Goal: Task Accomplishment & Management: Manage account settings

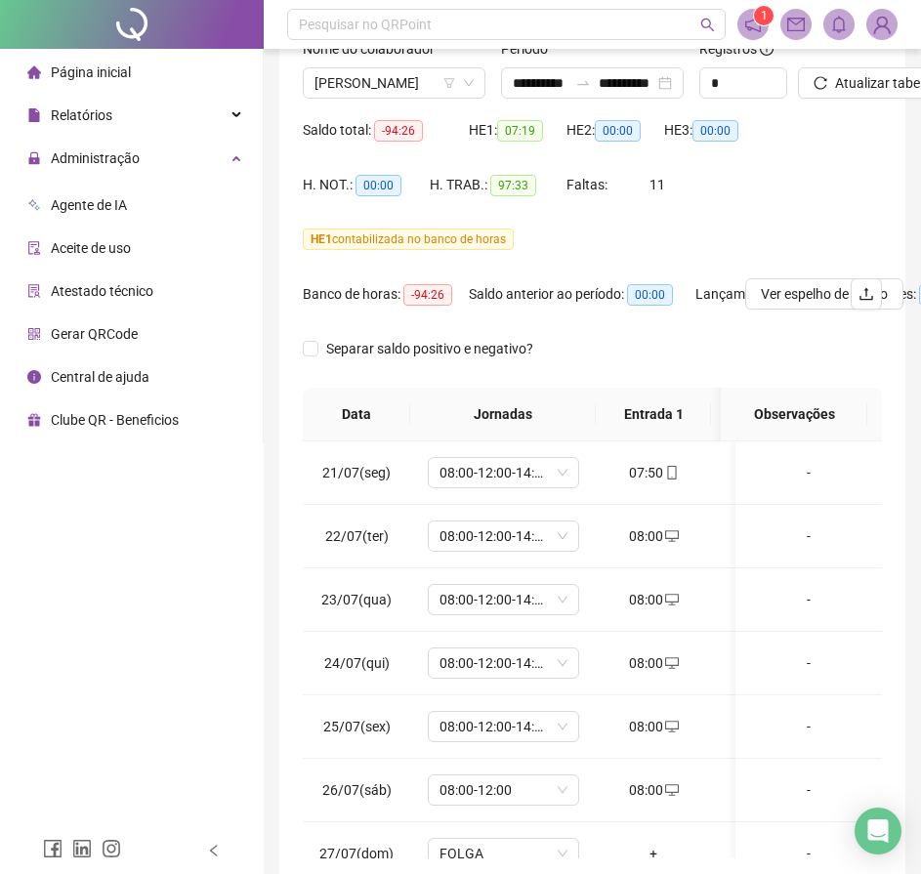
scroll to position [1496, 0]
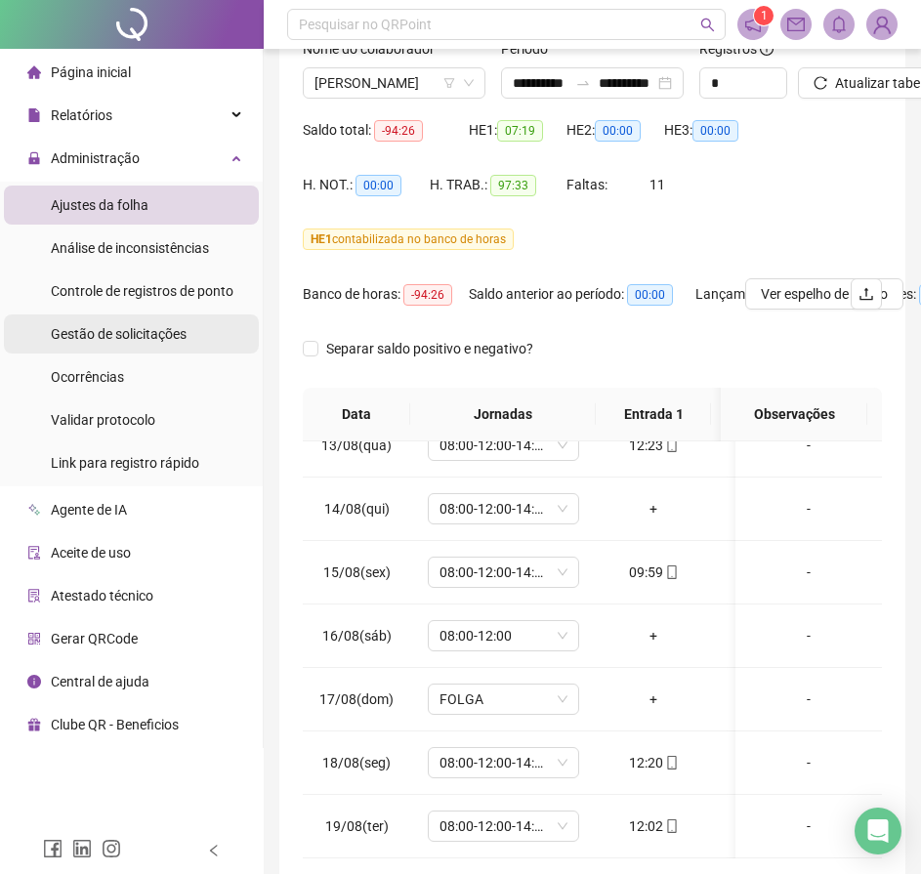
click at [149, 339] on span "Gestão de solicitações" at bounding box center [119, 334] width 136 height 16
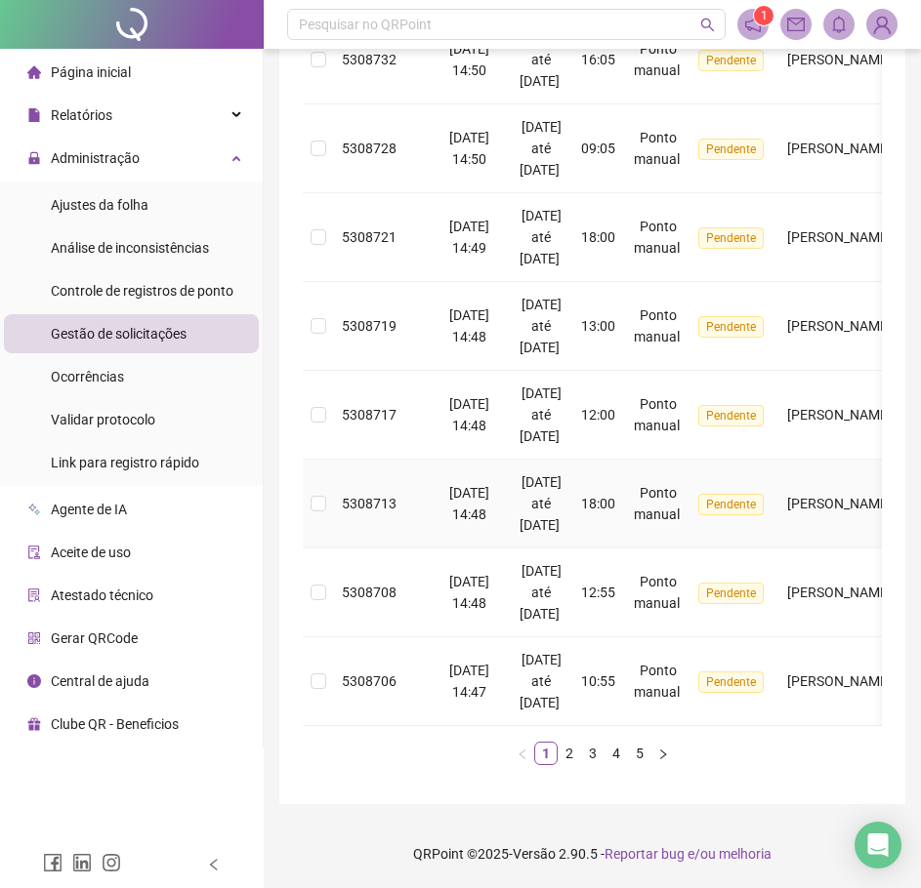
scroll to position [1205, 0]
click at [572, 753] on link "2" at bounding box center [568, 753] width 21 height 21
click at [589, 757] on link "3" at bounding box center [592, 753] width 21 height 21
click at [619, 755] on link "4" at bounding box center [615, 753] width 21 height 21
click at [632, 752] on link "5" at bounding box center [639, 753] width 21 height 21
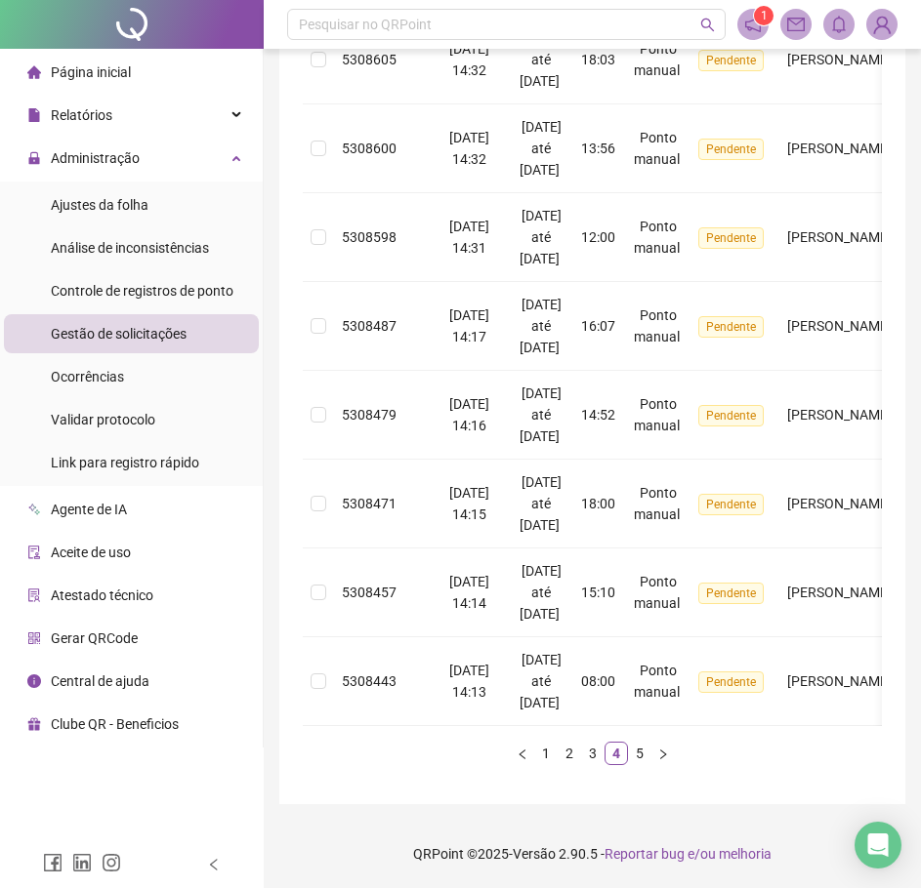
scroll to position [0, 0]
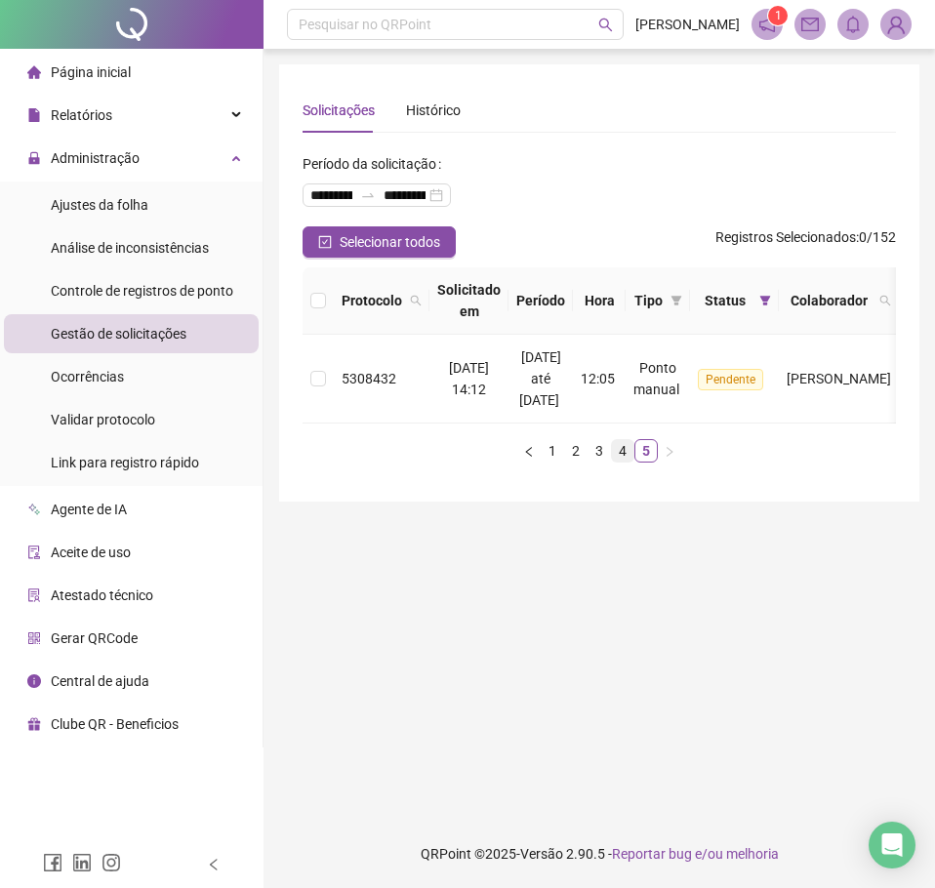
click at [620, 462] on link "4" at bounding box center [622, 450] width 21 height 21
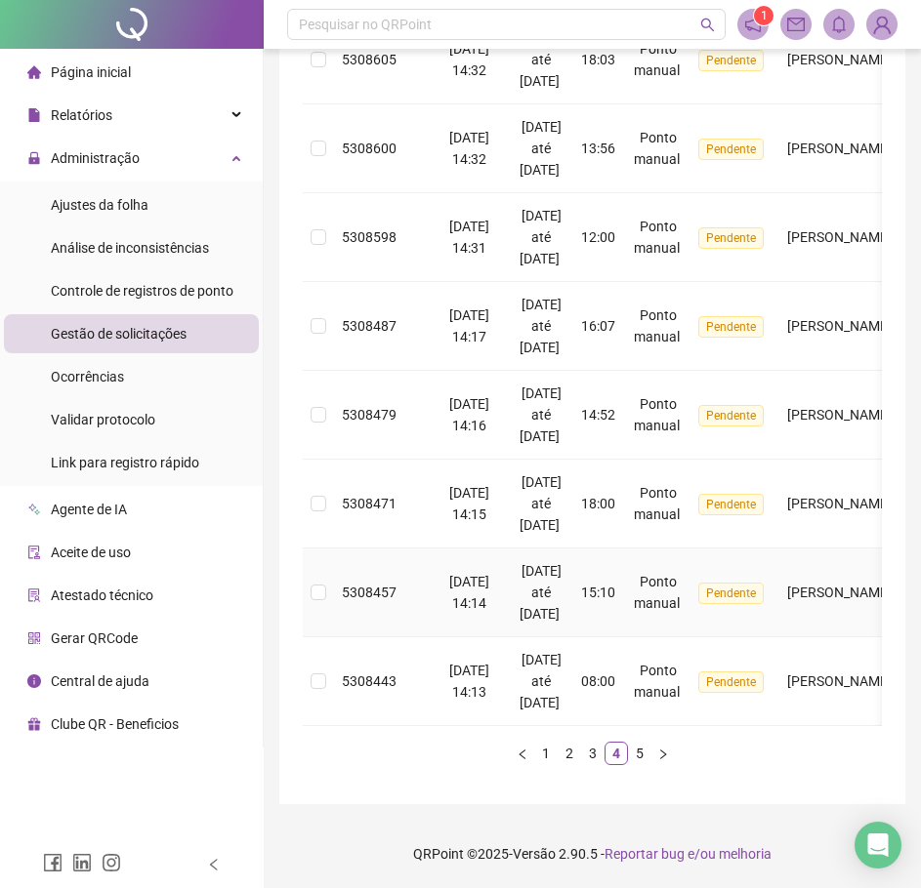
scroll to position [1107, 0]
click at [586, 764] on link "3" at bounding box center [592, 753] width 21 height 21
click at [569, 752] on link "2" at bounding box center [568, 753] width 21 height 21
click at [548, 756] on link "1" at bounding box center [545, 753] width 21 height 21
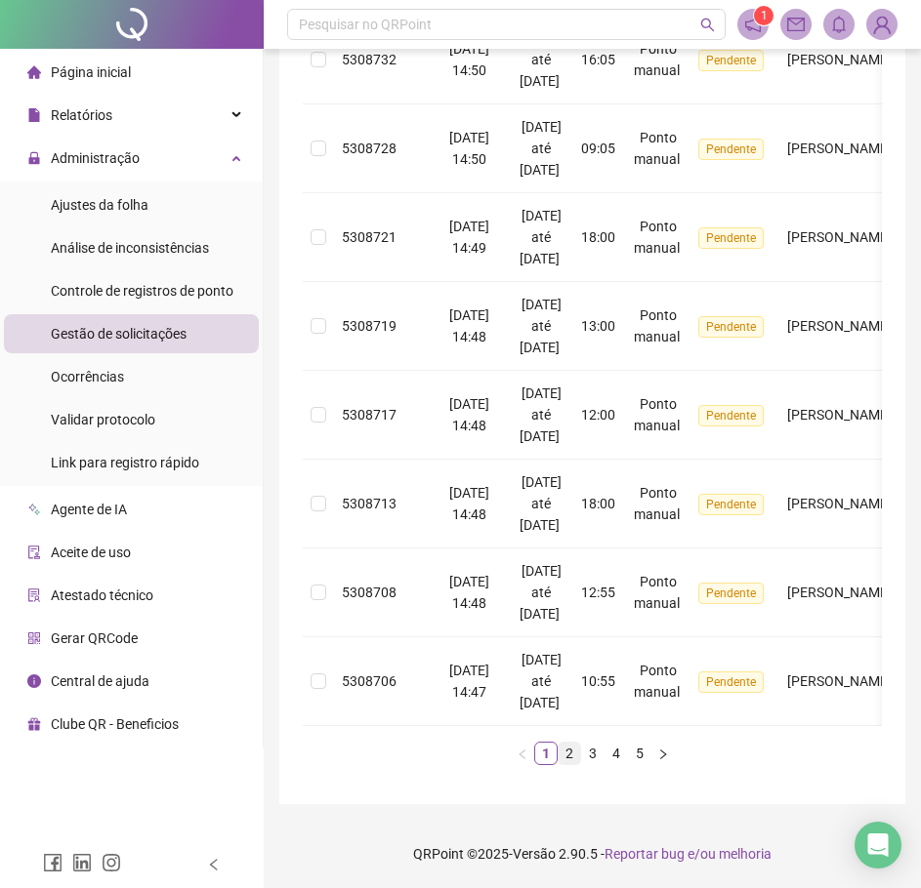
click at [568, 751] on link "2" at bounding box center [568, 753] width 21 height 21
click at [589, 742] on div "Protocolo Solicitado em Período Hora Tipo Status Colaborador Local de trabalho …" at bounding box center [592, 179] width 579 height 1172
click at [599, 756] on link "3" at bounding box center [592, 753] width 21 height 21
click at [608, 752] on link "4" at bounding box center [615, 753] width 21 height 21
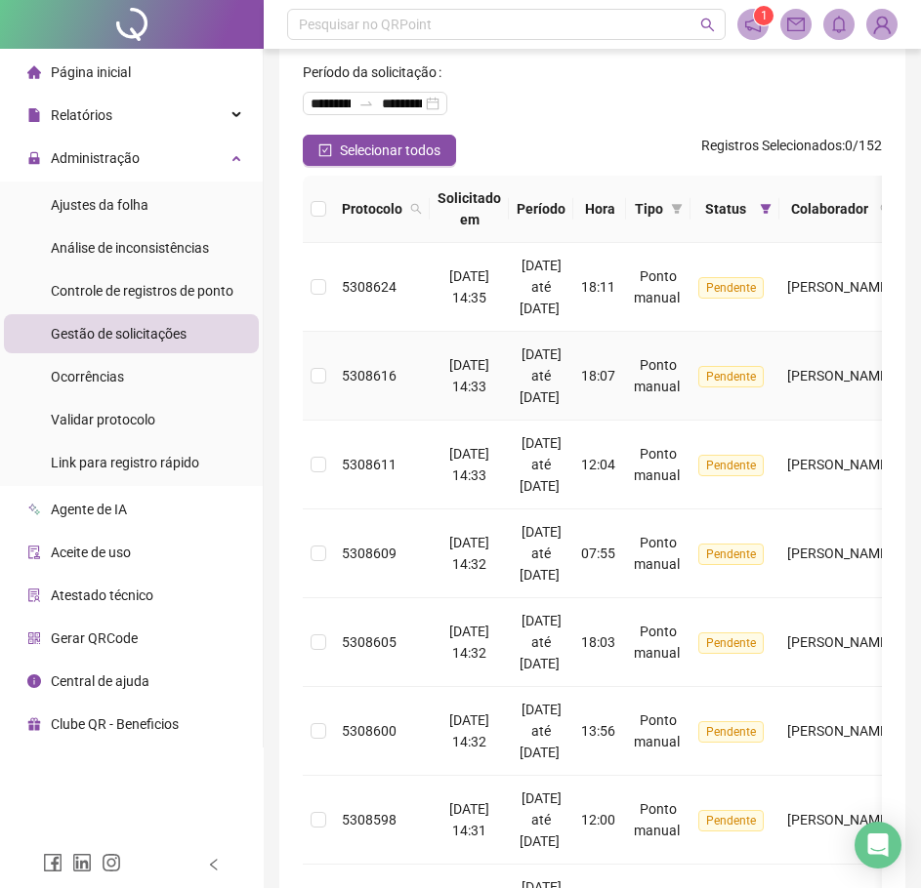
scroll to position [0, 0]
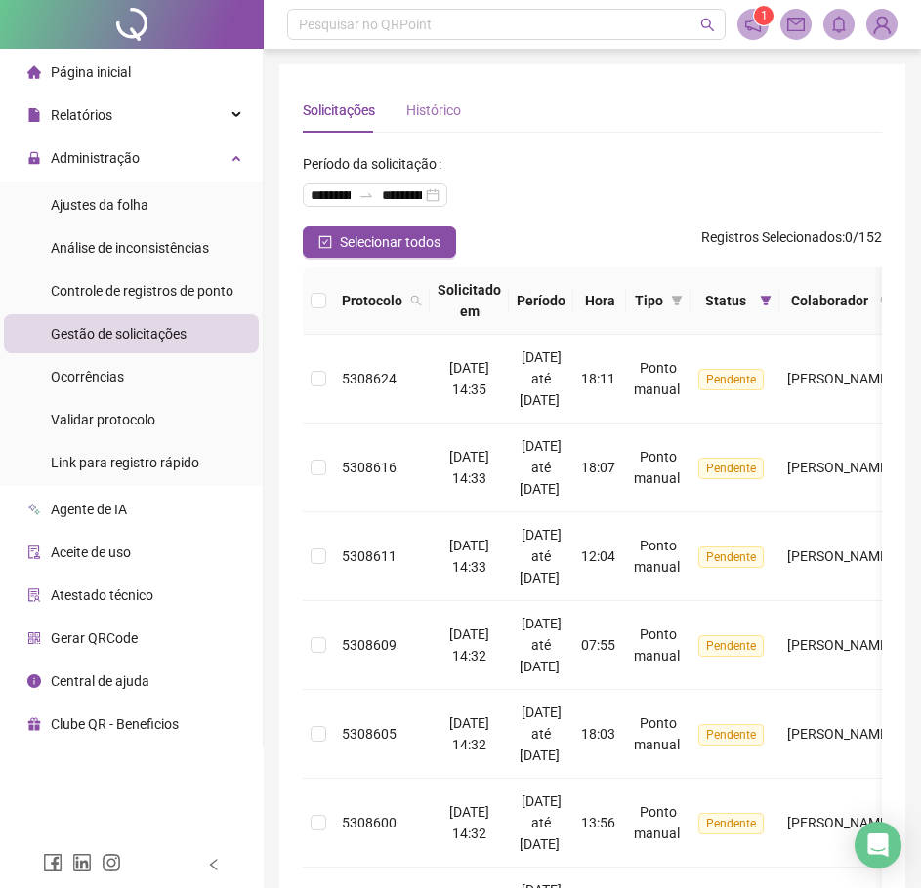
click at [408, 125] on div "Histórico" at bounding box center [433, 110] width 55 height 45
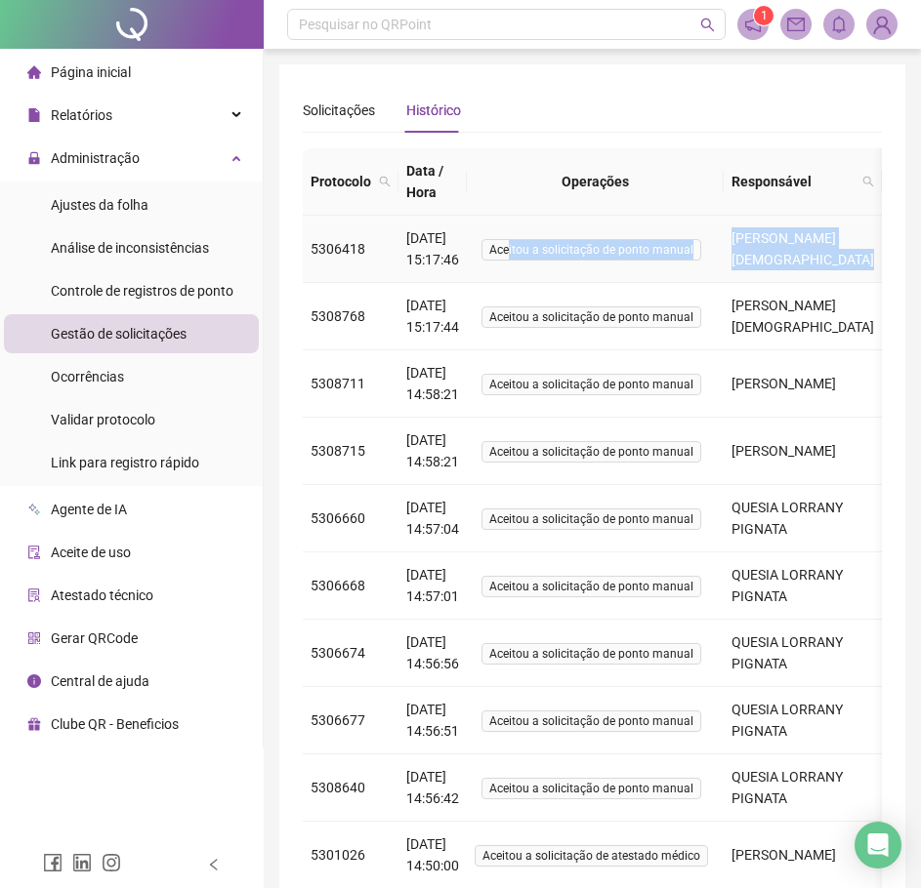
scroll to position [0, 72]
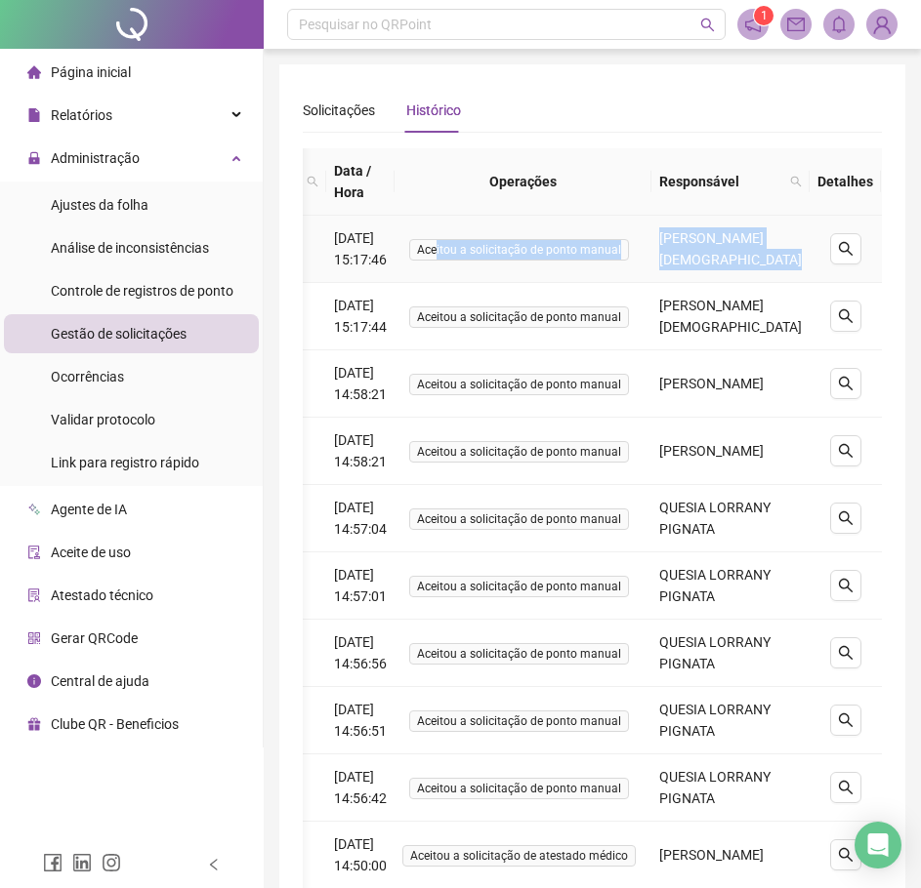
drag, startPoint x: 522, startPoint y: 257, endPoint x: 781, endPoint y: 246, distance: 258.9
click at [781, 246] on tr "5306418 [DATE] 15:17:46 Aceitou a solicitação de ponto manual [PERSON_NAME][DEM…" at bounding box center [574, 249] width 689 height 67
click at [830, 262] on button "button" at bounding box center [845, 248] width 31 height 31
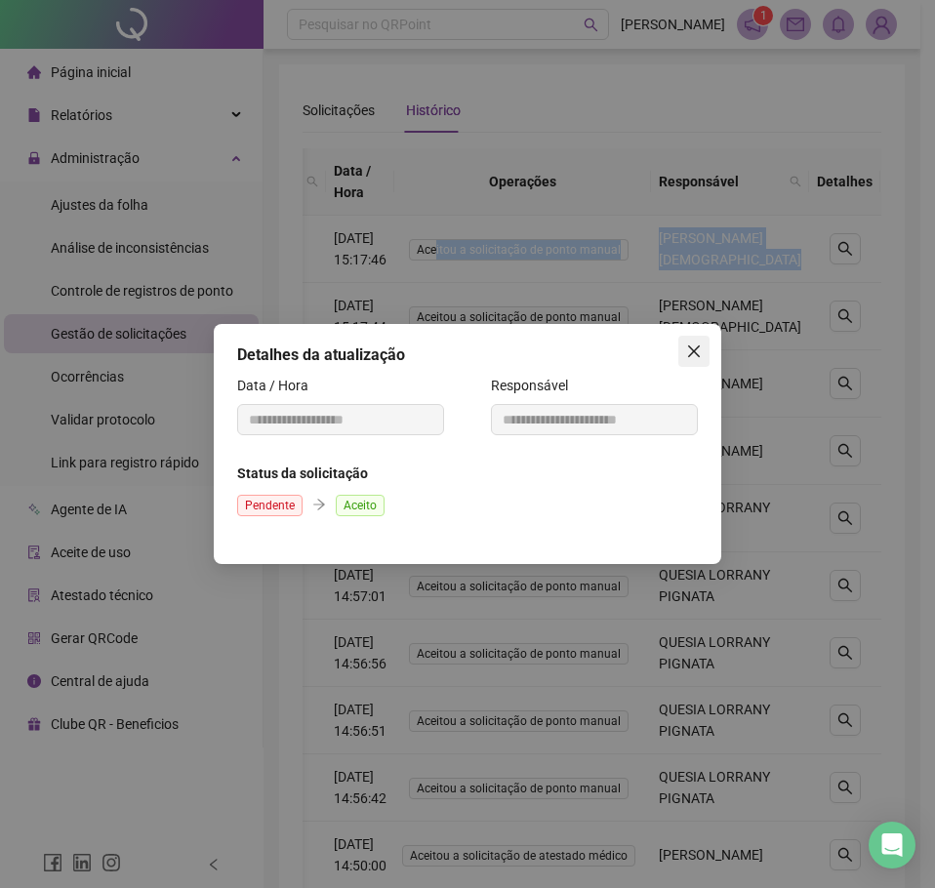
click at [695, 351] on icon "close" at bounding box center [694, 352] width 12 height 12
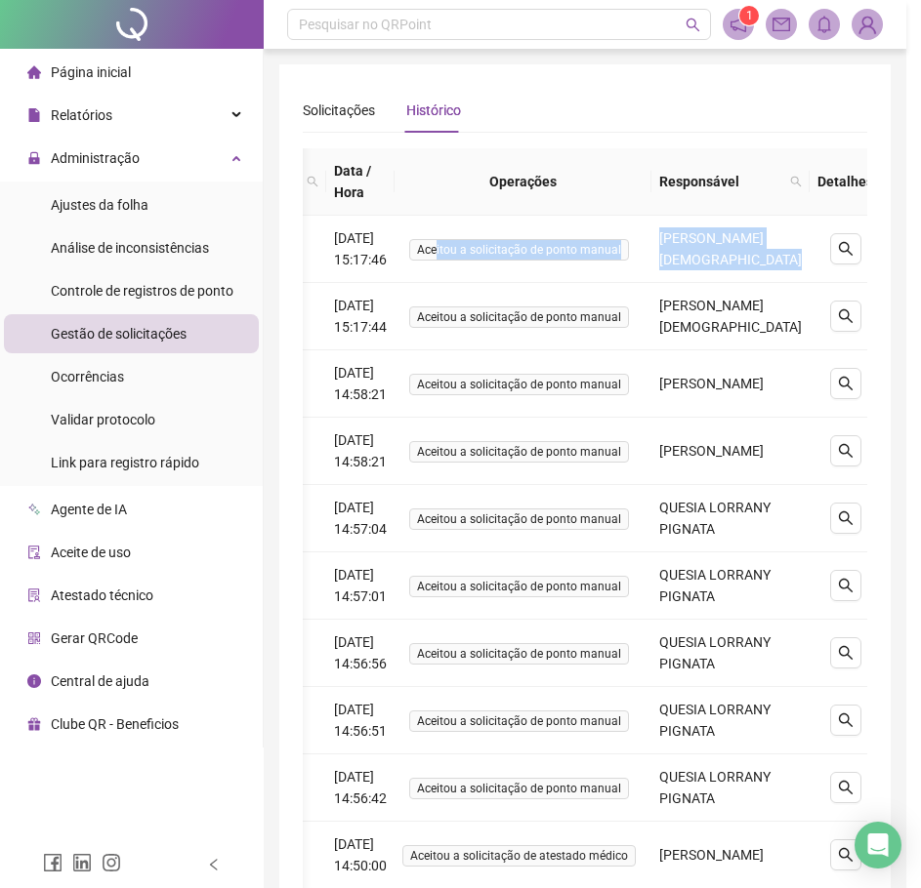
scroll to position [0, 58]
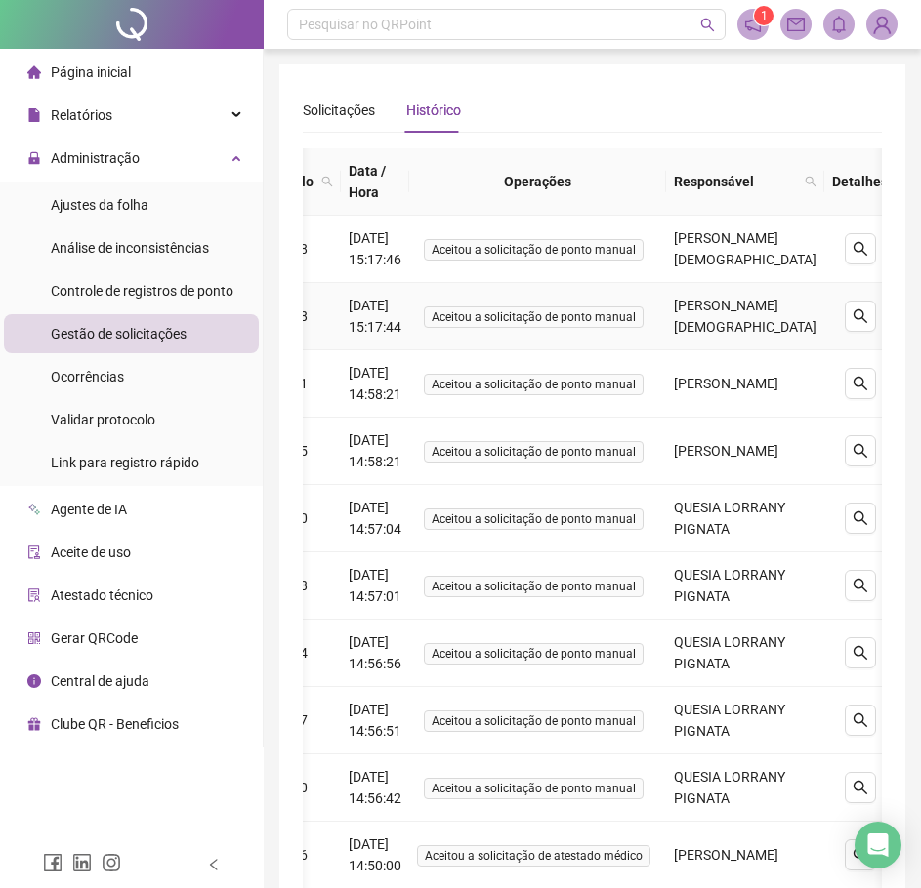
click at [595, 307] on td "Aceitou a solicitação de ponto manual" at bounding box center [537, 316] width 257 height 67
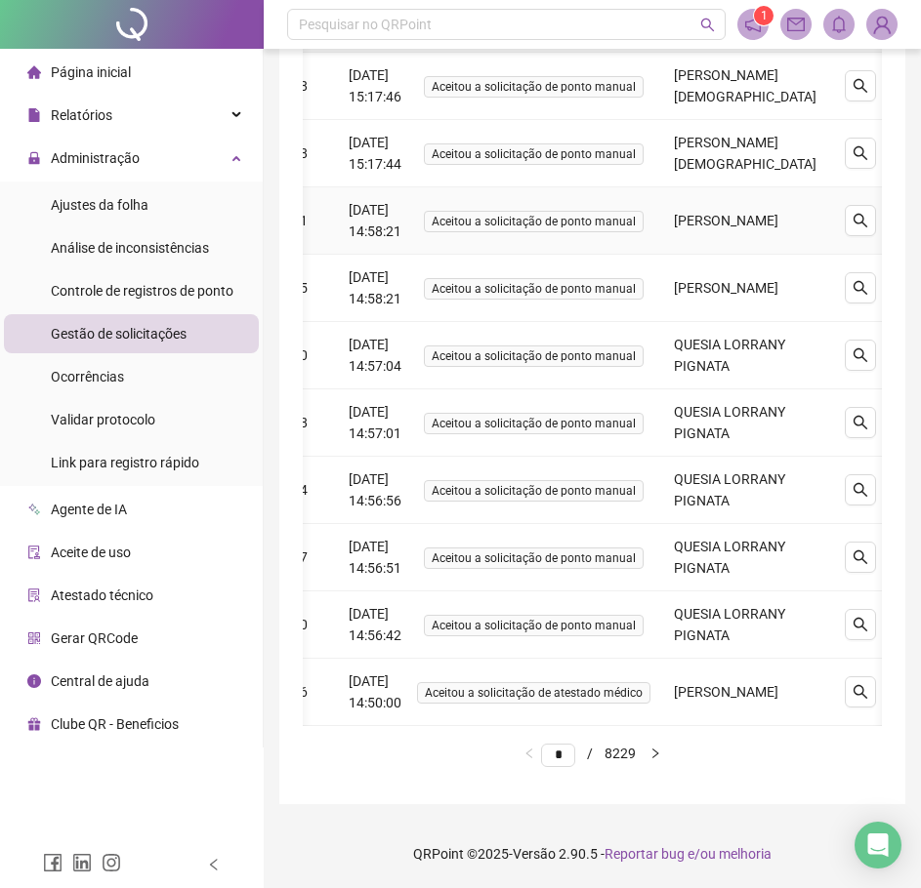
scroll to position [78, 0]
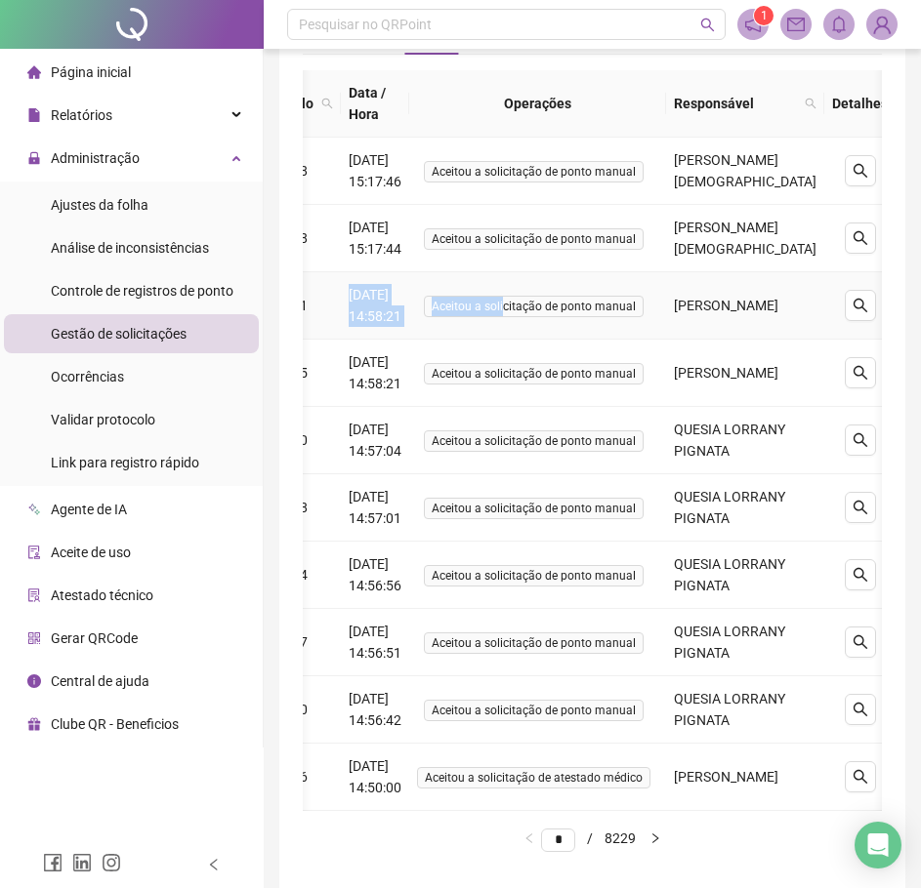
drag, startPoint x: 519, startPoint y: 361, endPoint x: 330, endPoint y: 353, distance: 189.6
click at [330, 340] on tr "5308711 [DATE] 14:58:21 Aceitou a solicitação de ponto manual [PERSON_NAME]" at bounding box center [589, 305] width 689 height 67
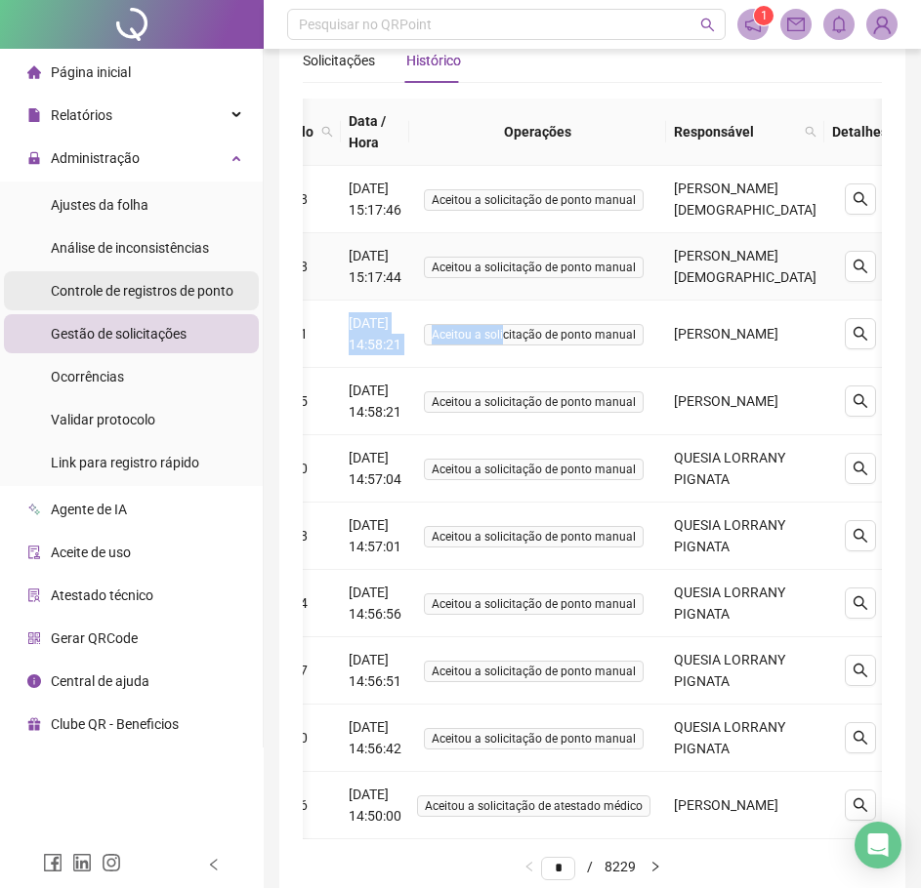
scroll to position [0, 0]
